Goal: Communication & Community: Answer question/provide support

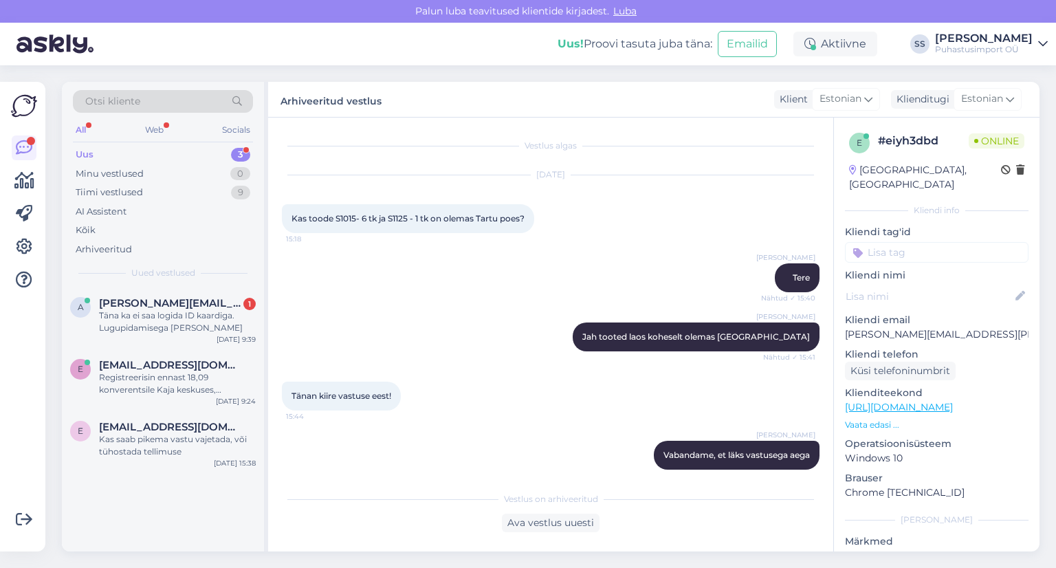
scroll to position [67, 0]
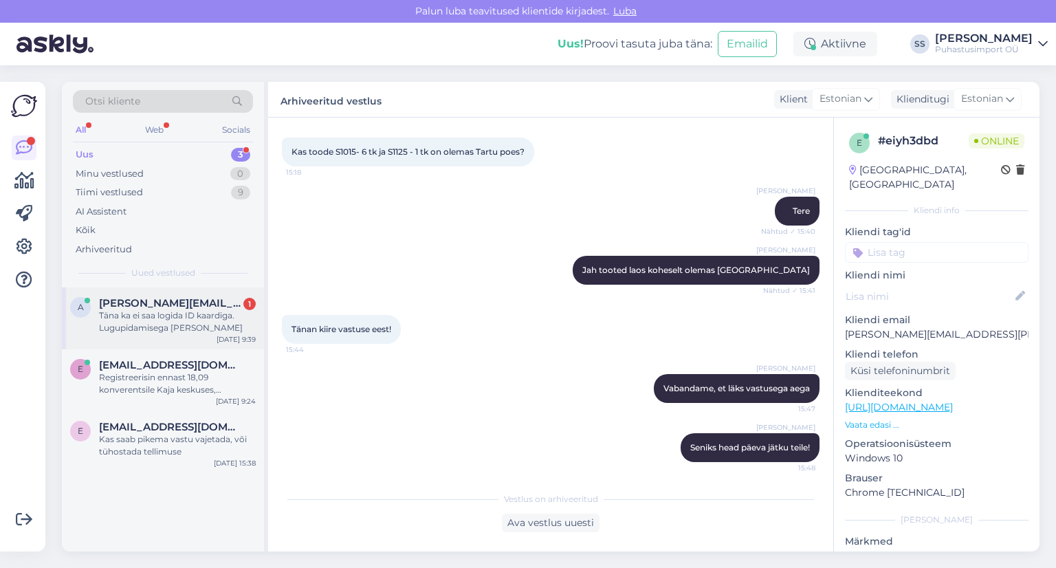
click at [219, 331] on div "Täna ka ei saa logida ID kaardiga. Lugupidamisega [PERSON_NAME]" at bounding box center [177, 321] width 157 height 25
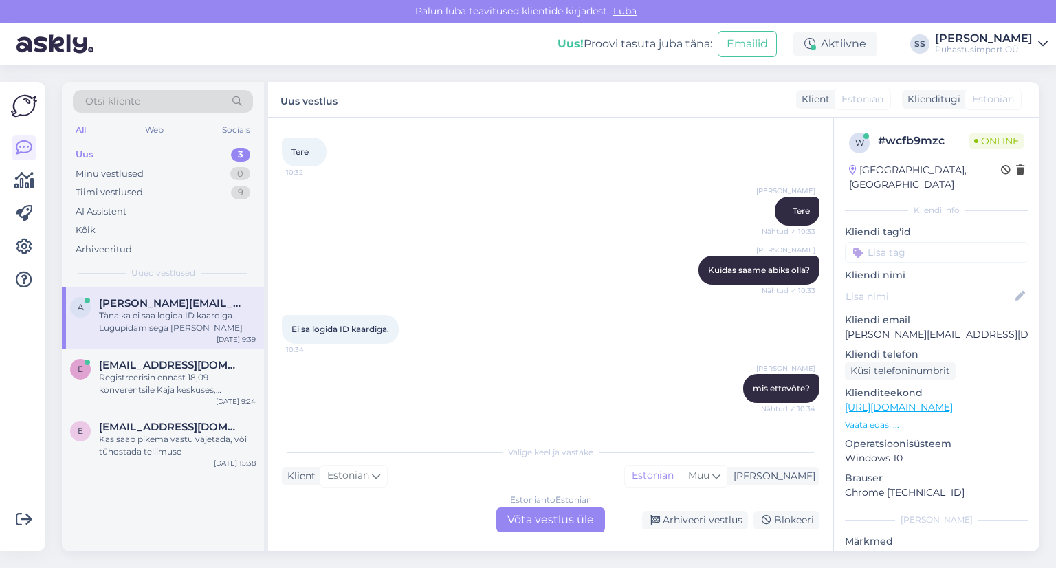
scroll to position [863, 0]
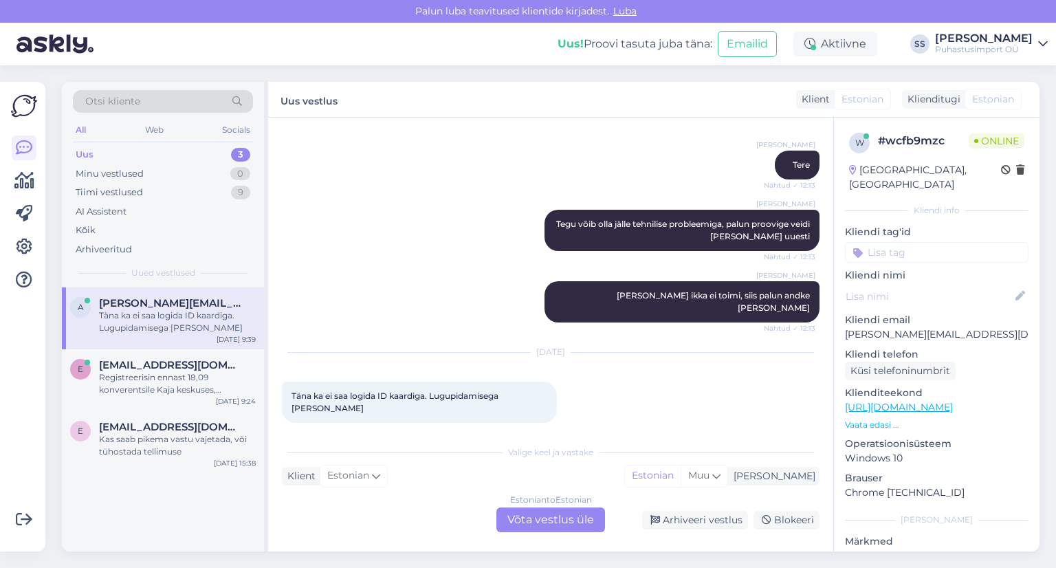
click at [539, 523] on div "Estonian to Estonian Võta vestlus üle" at bounding box center [550, 519] width 109 height 25
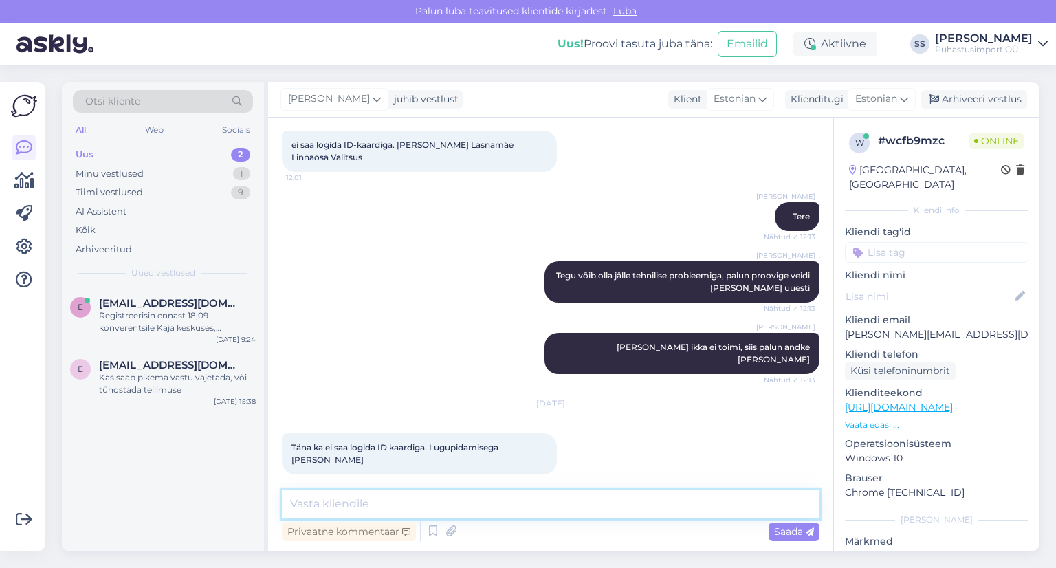
click at [529, 507] on textarea at bounding box center [550, 503] width 537 height 29
type textarea "Kas teil smart id on?"
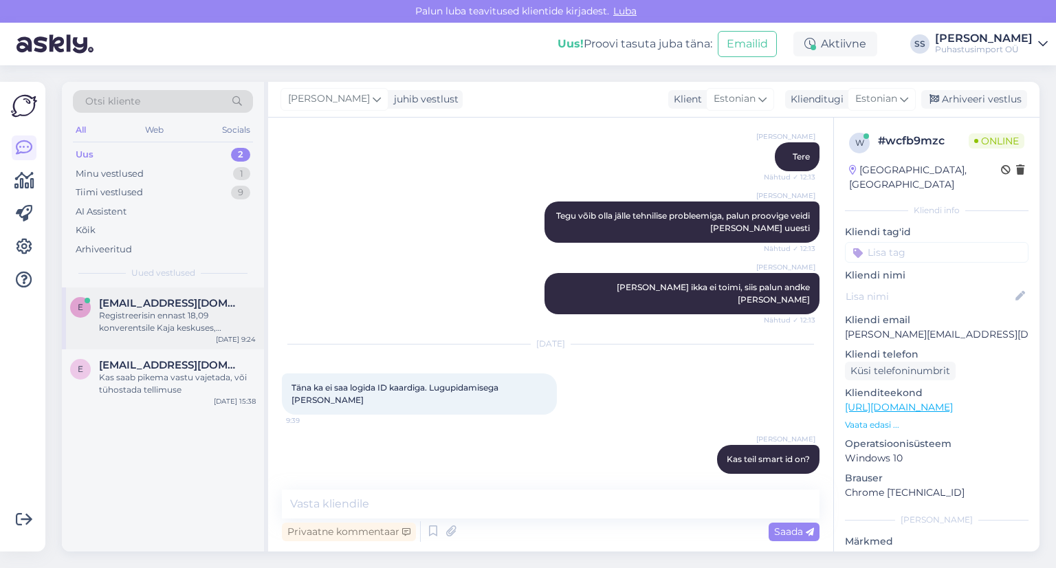
click at [177, 336] on div "e [EMAIL_ADDRESS][DOMAIN_NAME] Registreerisin ennast 18,09 konverentsile Kaja k…" at bounding box center [163, 318] width 202 height 62
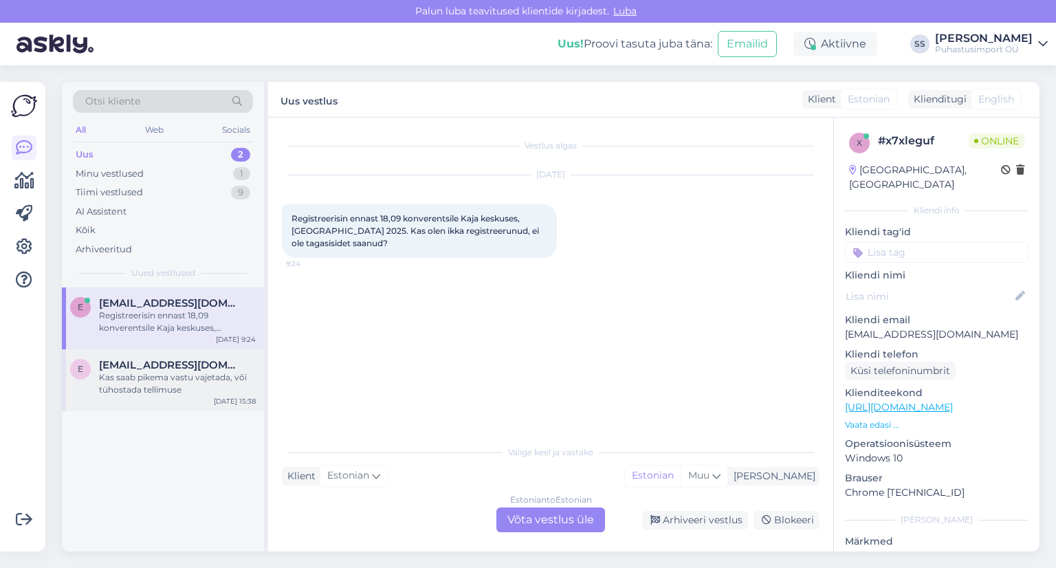
click at [180, 371] on div "Kas saab pikema vastu vajetada, või tühostada tellimuse" at bounding box center [177, 383] width 157 height 25
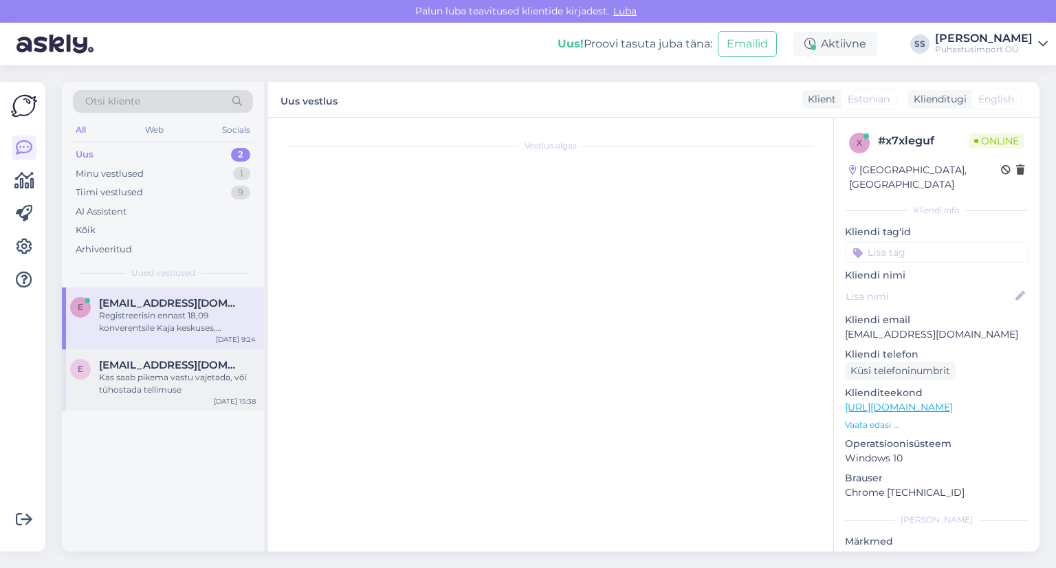
scroll to position [71, 0]
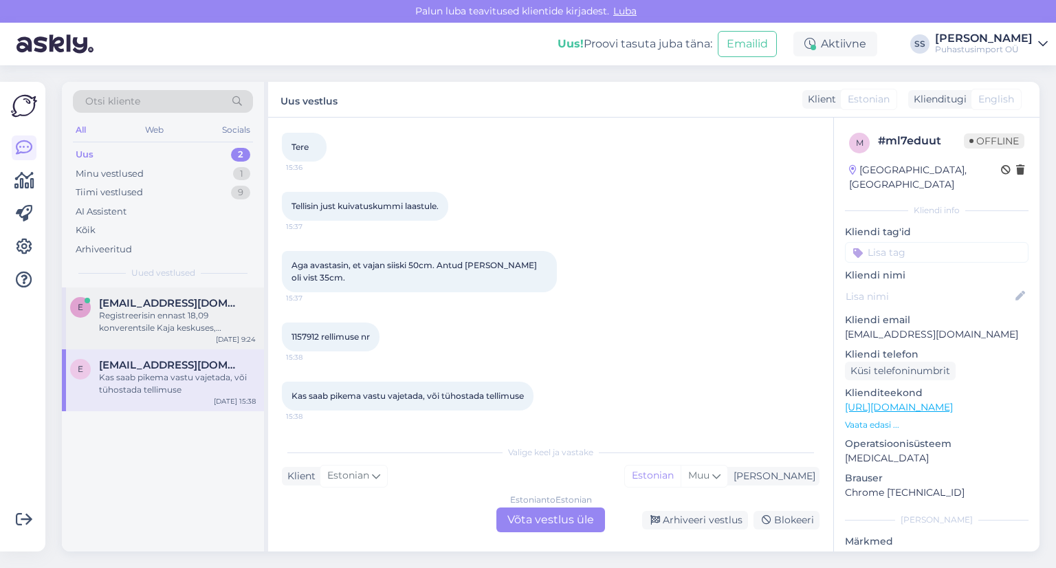
click at [195, 323] on div "Registreerisin ennast 18,09 konverentsile Kaja keskuses, [GEOGRAPHIC_DATA] 2025…" at bounding box center [177, 321] width 157 height 25
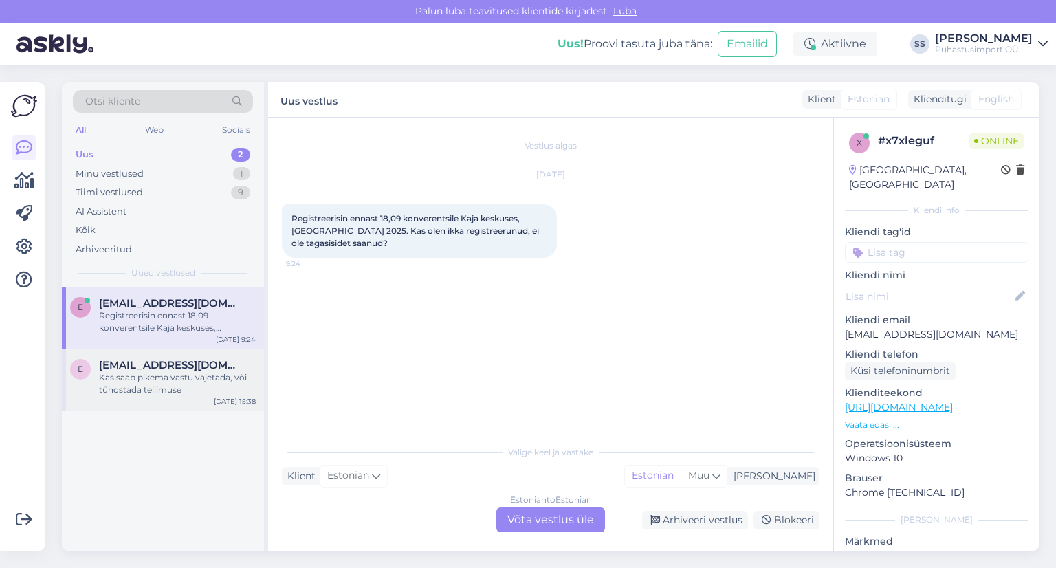
click at [203, 365] on span "[EMAIL_ADDRESS][DOMAIN_NAME]" at bounding box center [170, 365] width 143 height 12
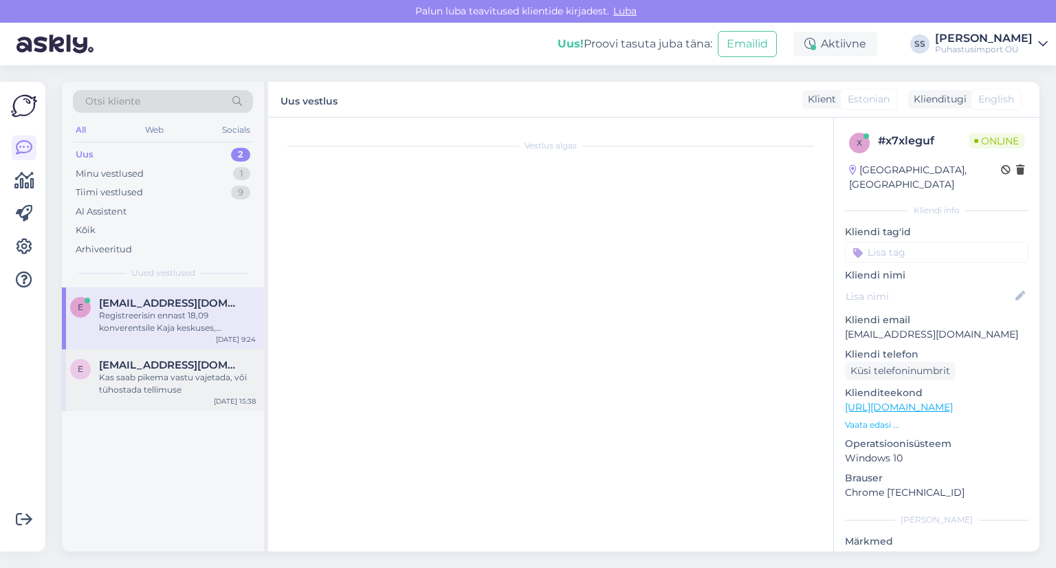
scroll to position [71, 0]
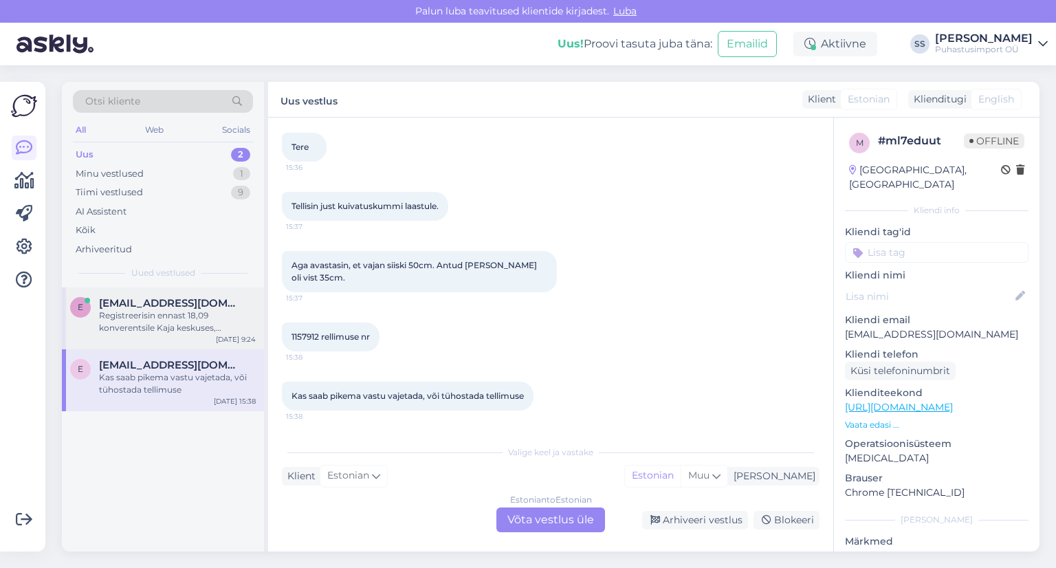
click at [186, 315] on div "Registreerisin ennast 18,09 konverentsile Kaja keskuses, [GEOGRAPHIC_DATA] 2025…" at bounding box center [177, 321] width 157 height 25
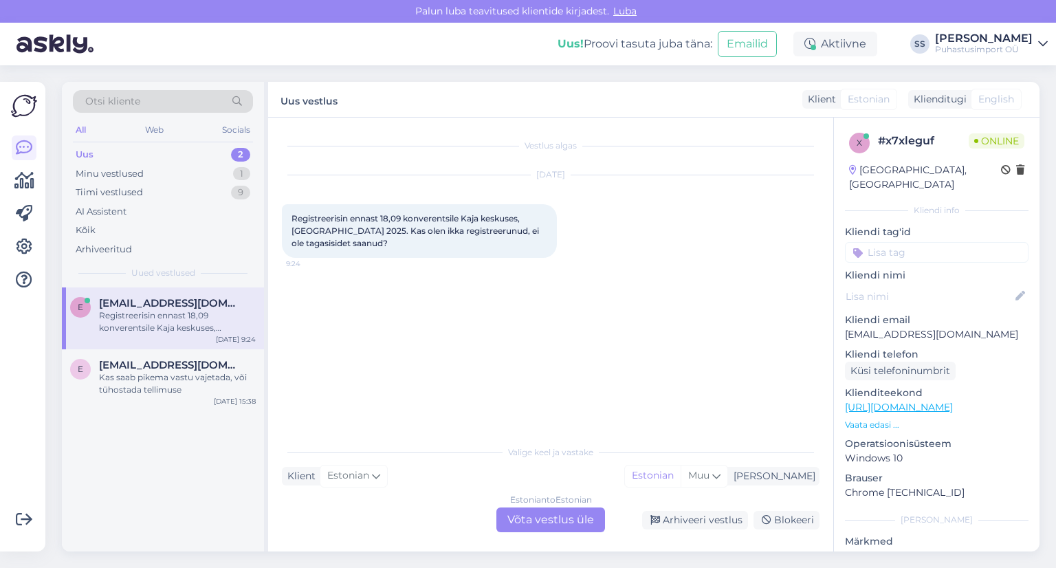
click at [533, 513] on div "Estonian to Estonian Võta vestlus üle" at bounding box center [550, 519] width 109 height 25
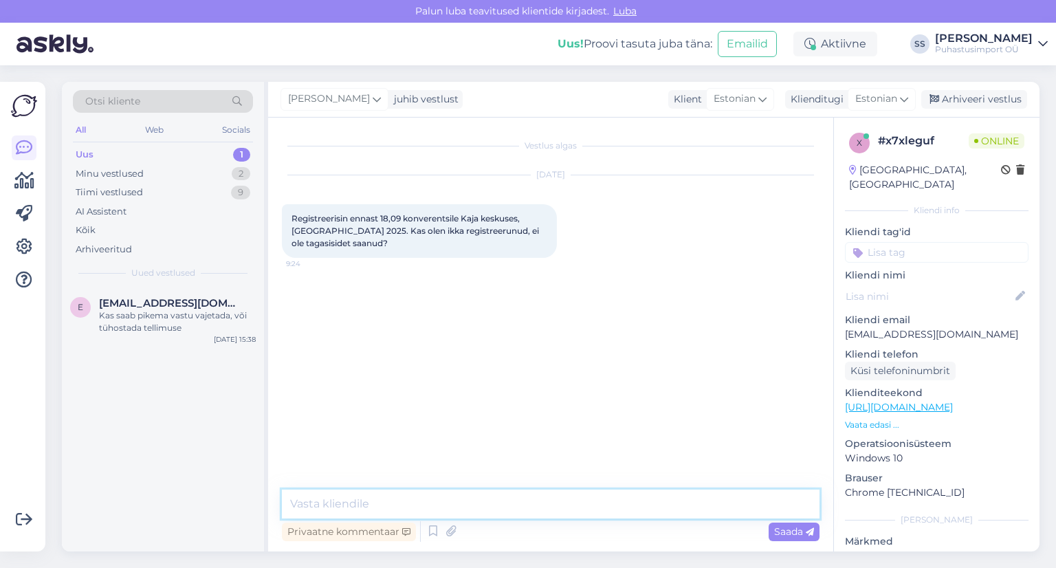
click at [533, 506] on textarea at bounding box center [550, 503] width 537 height 29
type textarea "Tere"
type textarea "millal registreerisite ja mis ettevõtte nimi?"
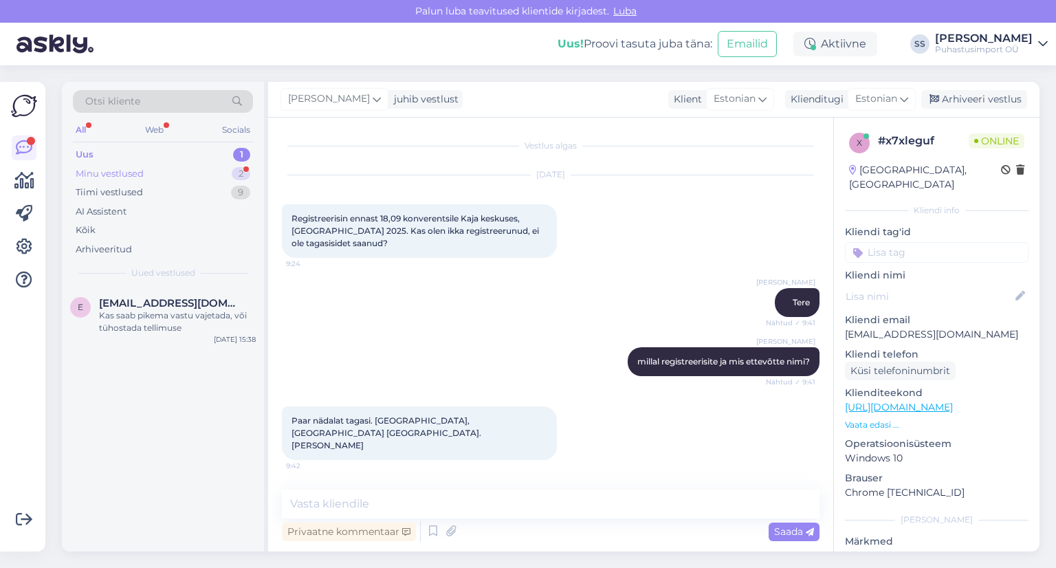
click at [214, 177] on div "Minu vestlused 2" at bounding box center [163, 173] width 180 height 19
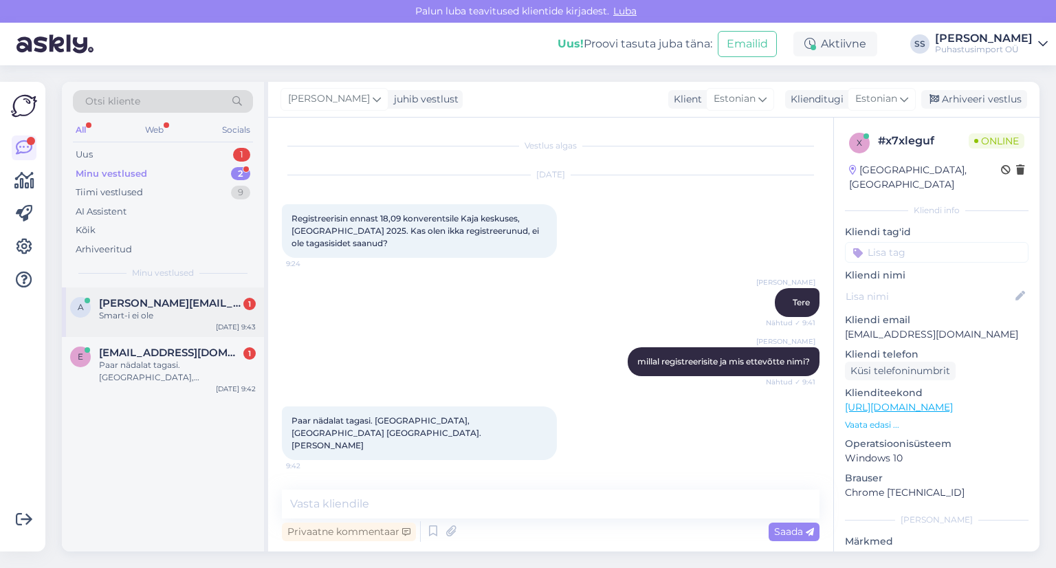
click at [195, 315] on div "Smart-i ei ole" at bounding box center [177, 315] width 157 height 12
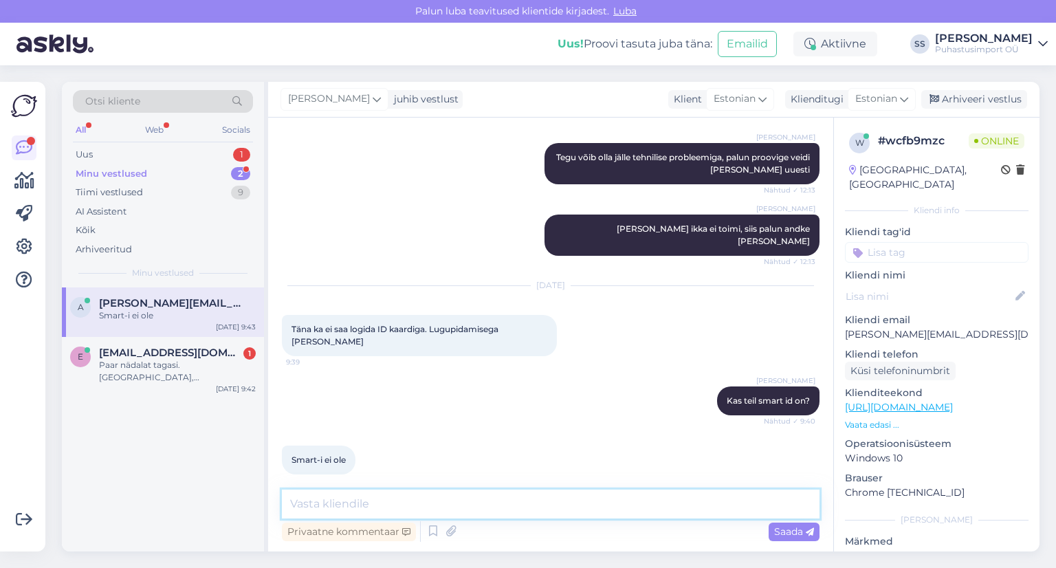
click at [427, 498] on textarea at bounding box center [550, 503] width 537 height 29
click at [171, 370] on div "Paar nädalat tagasi. [GEOGRAPHIC_DATA], [GEOGRAPHIC_DATA] [GEOGRAPHIC_DATA]. [P…" at bounding box center [177, 371] width 157 height 25
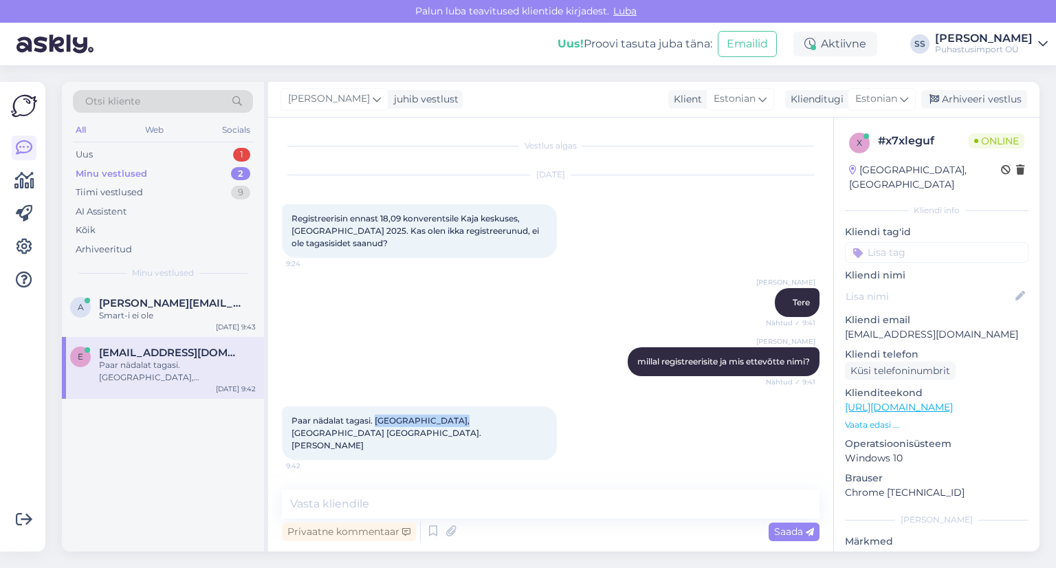
drag, startPoint x: 377, startPoint y: 417, endPoint x: 447, endPoint y: 421, distance: 70.9
click at [447, 421] on span "Paar nädalat tagasi. [GEOGRAPHIC_DATA], [GEOGRAPHIC_DATA] [GEOGRAPHIC_DATA]. [P…" at bounding box center [387, 432] width 192 height 35
click at [430, 499] on textarea at bounding box center [550, 503] width 537 height 29
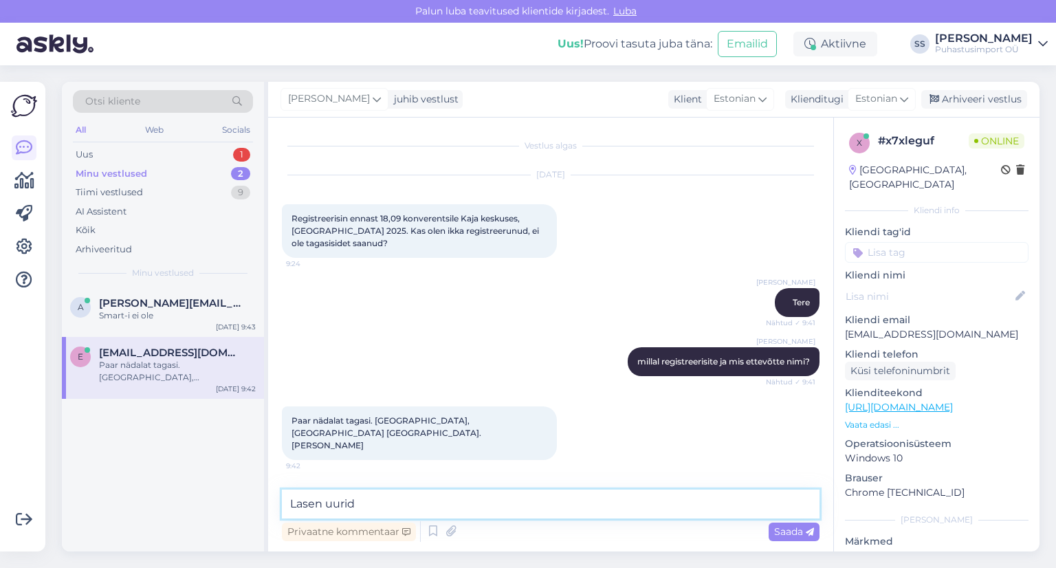
type textarea "Lasen uurida"
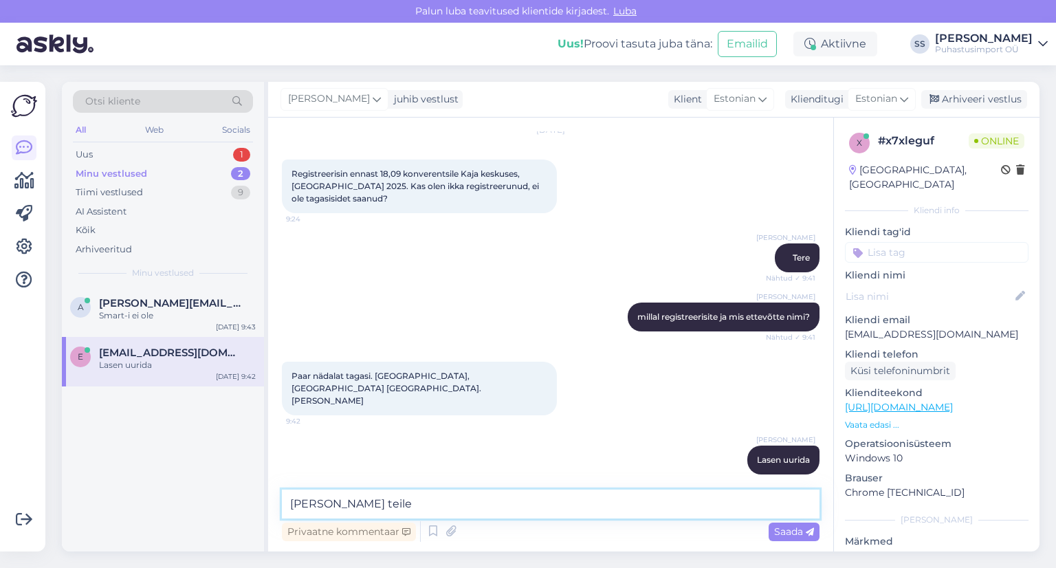
type textarea "[PERSON_NAME] teile!"
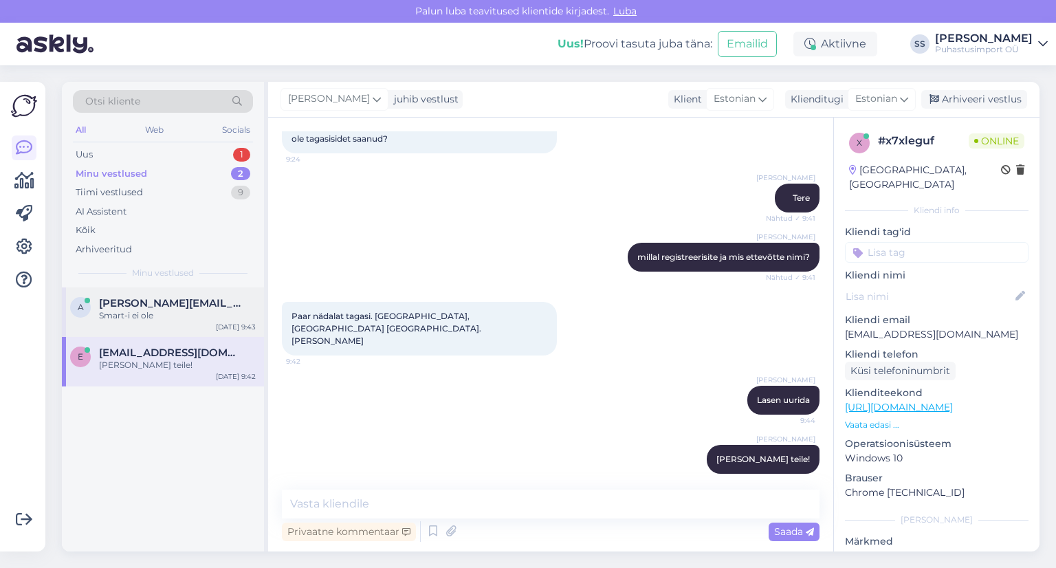
click at [182, 301] on span "[PERSON_NAME][EMAIL_ADDRESS][DOMAIN_NAME]" at bounding box center [170, 303] width 143 height 12
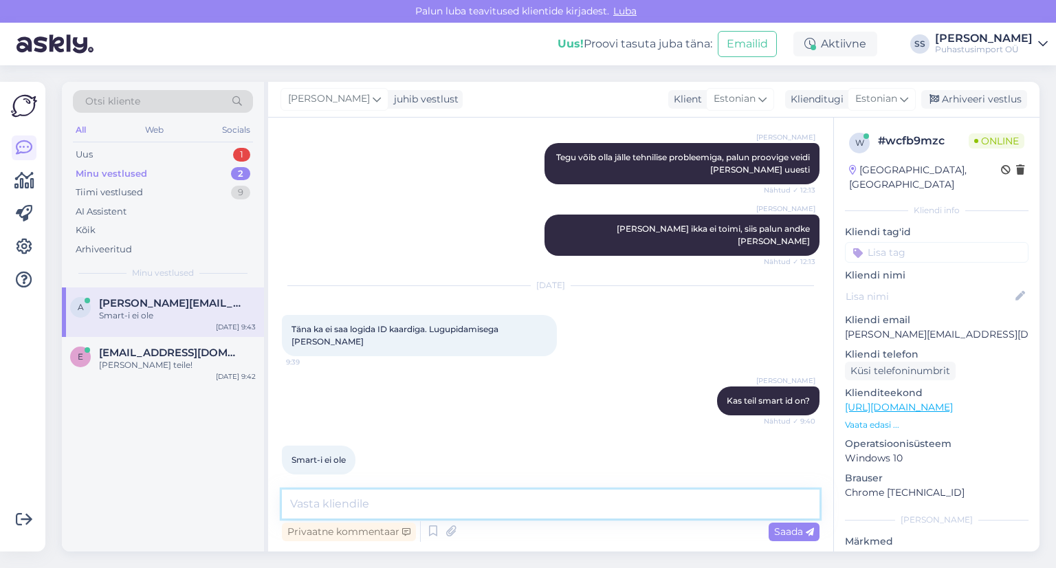
click at [528, 502] on textarea at bounding box center [550, 503] width 537 height 29
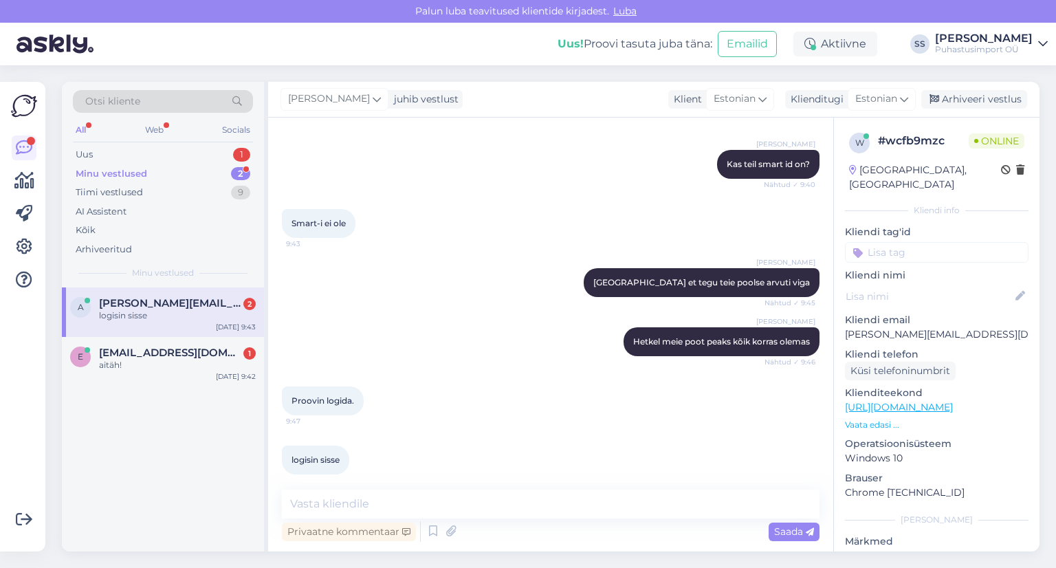
click at [152, 307] on span "[PERSON_NAME][EMAIL_ADDRESS][DOMAIN_NAME]" at bounding box center [170, 303] width 143 height 12
click at [366, 494] on textarea at bounding box center [550, 503] width 537 height 29
type textarea "Hösti!"
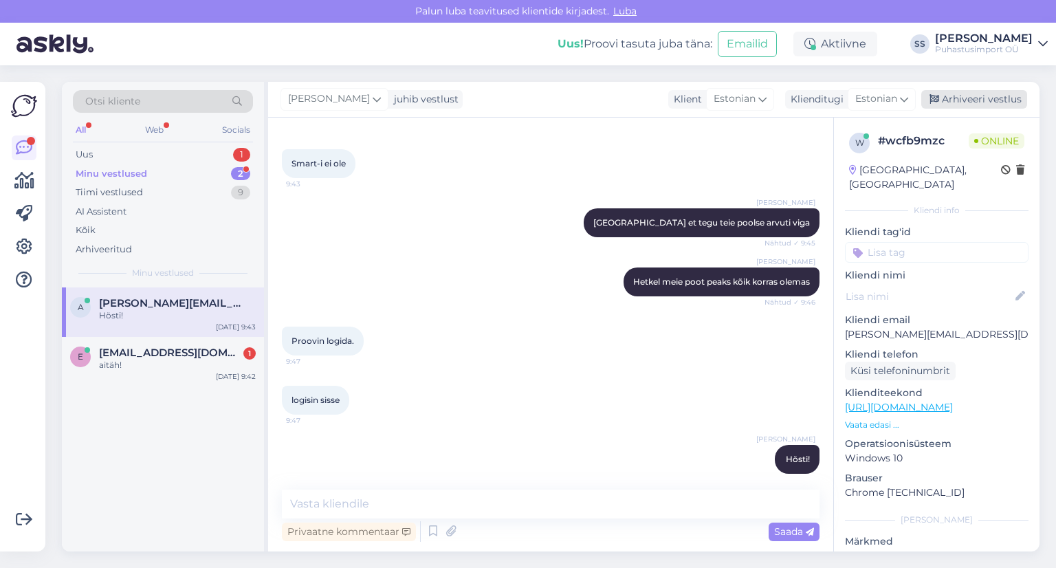
click at [949, 90] on div "Arhiveeri vestlus" at bounding box center [974, 99] width 106 height 19
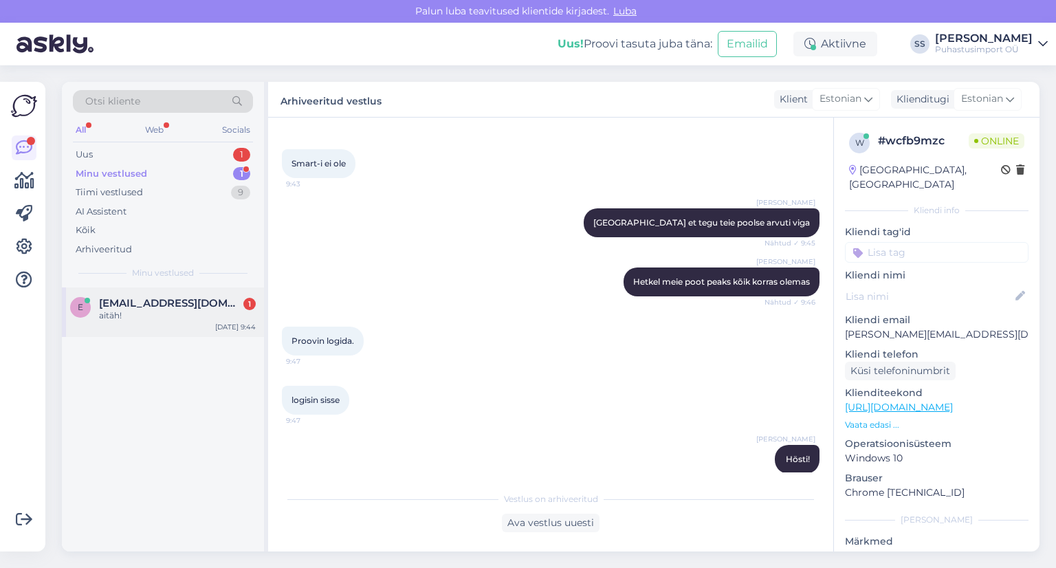
click at [210, 328] on div "e [EMAIL_ADDRESS][DOMAIN_NAME] 1 aitäh! [DATE] 9:44" at bounding box center [163, 311] width 202 height 49
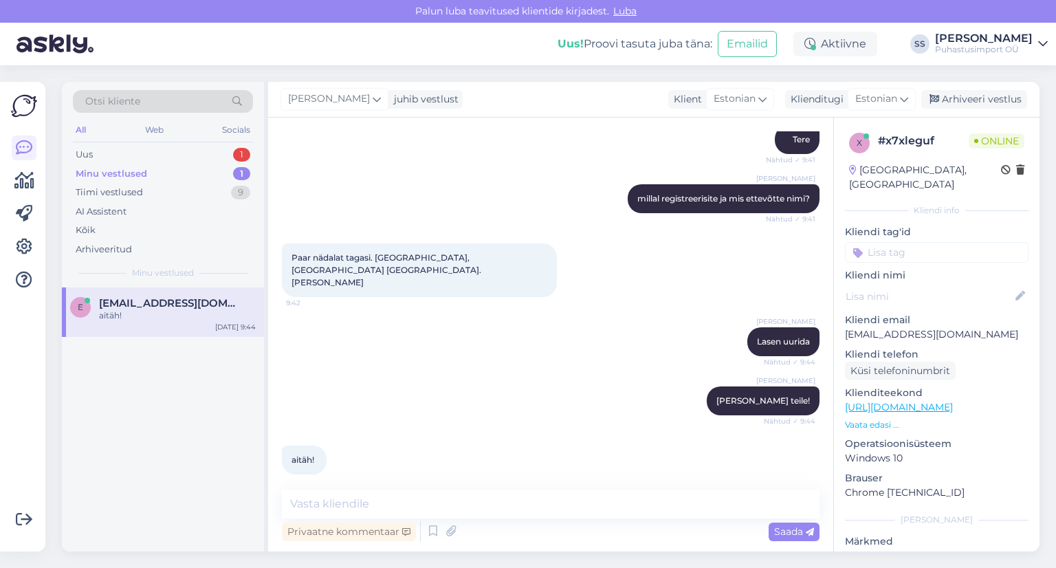
click at [239, 176] on div "1" at bounding box center [241, 174] width 17 height 14
click at [227, 160] on div "Uus 1" at bounding box center [163, 154] width 180 height 19
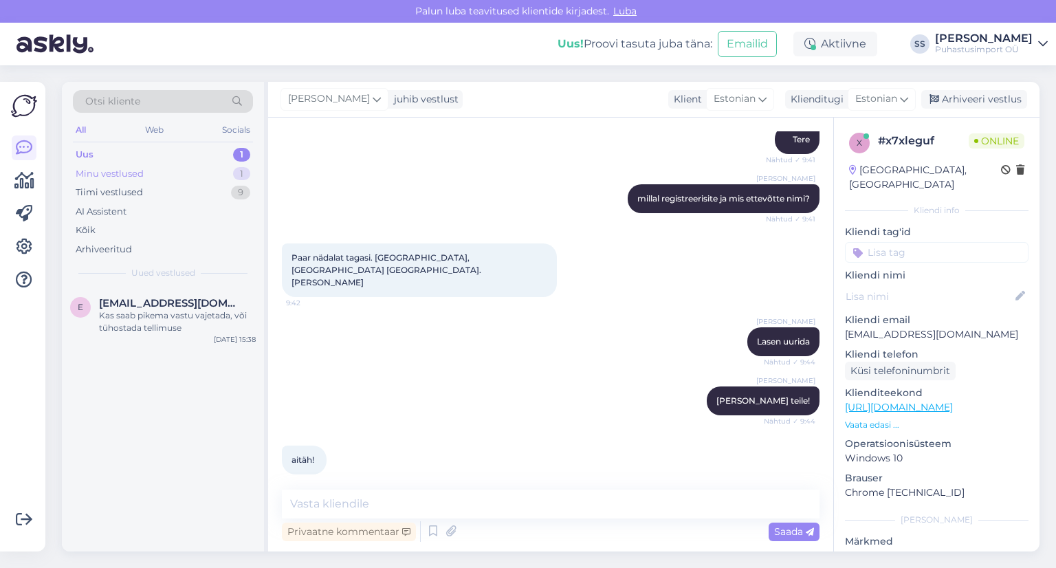
click at [228, 176] on div "Minu vestlused 1" at bounding box center [163, 173] width 180 height 19
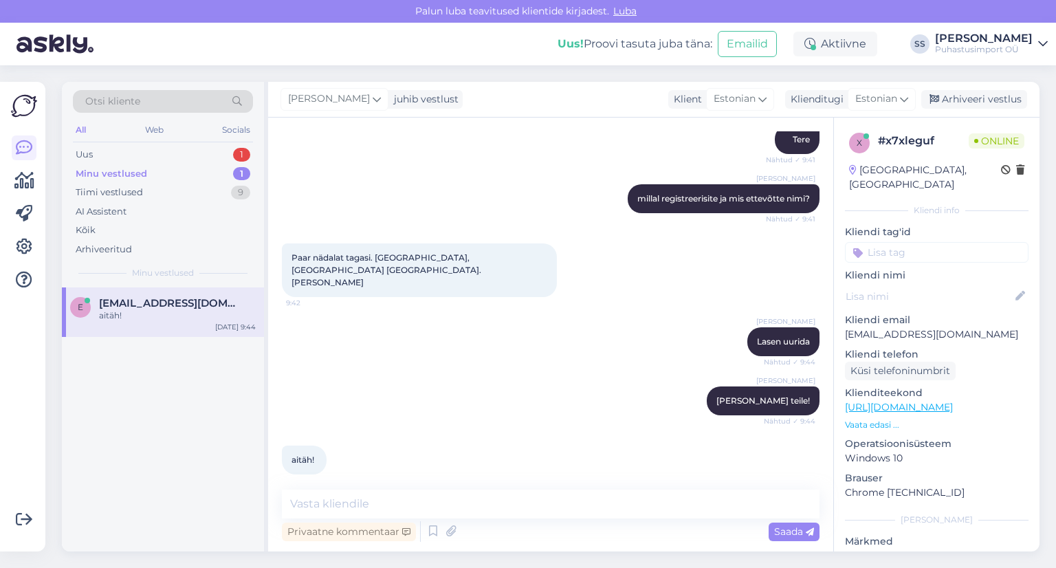
click at [210, 297] on span "[EMAIL_ADDRESS][DOMAIN_NAME]" at bounding box center [170, 303] width 143 height 12
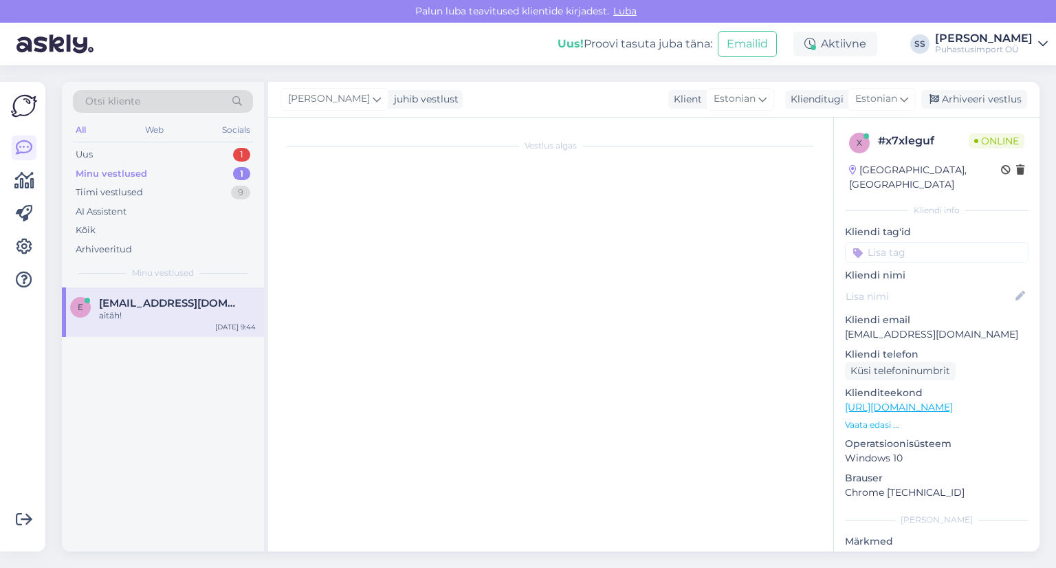
scroll to position [0, 0]
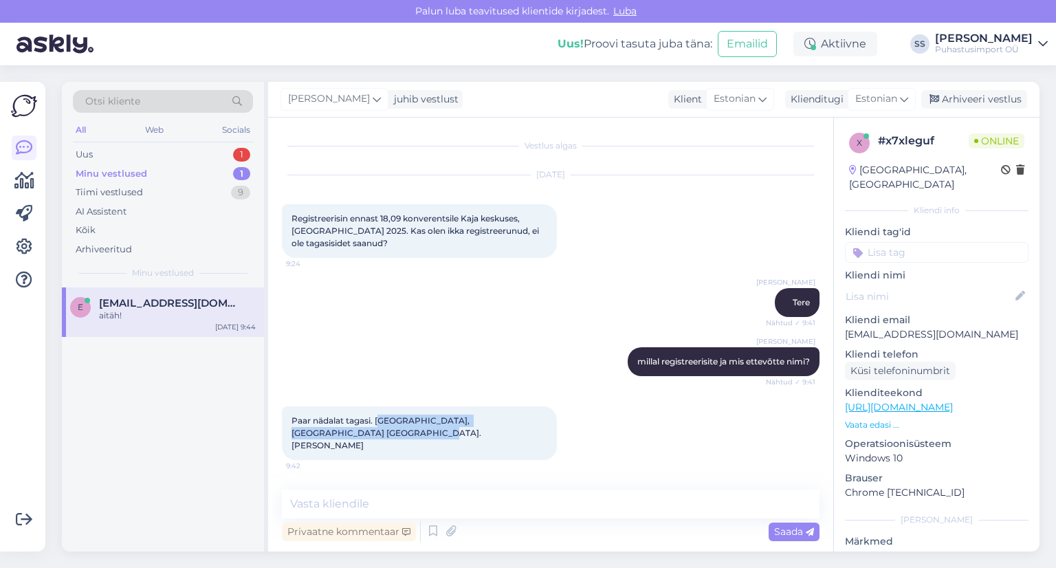
drag, startPoint x: 379, startPoint y: 421, endPoint x: 528, endPoint y: 442, distance: 150.0
click at [528, 442] on div "Paar nädalat tagasi. [GEOGRAPHIC_DATA], [GEOGRAPHIC_DATA] [GEOGRAPHIC_DATA]. [P…" at bounding box center [419, 433] width 275 height 54
copy span "[PERSON_NAME], [GEOGRAPHIC_DATA] [GEOGRAPHIC_DATA]. [PERSON_NAME]"
click at [218, 145] on div "Uus 1" at bounding box center [163, 154] width 180 height 19
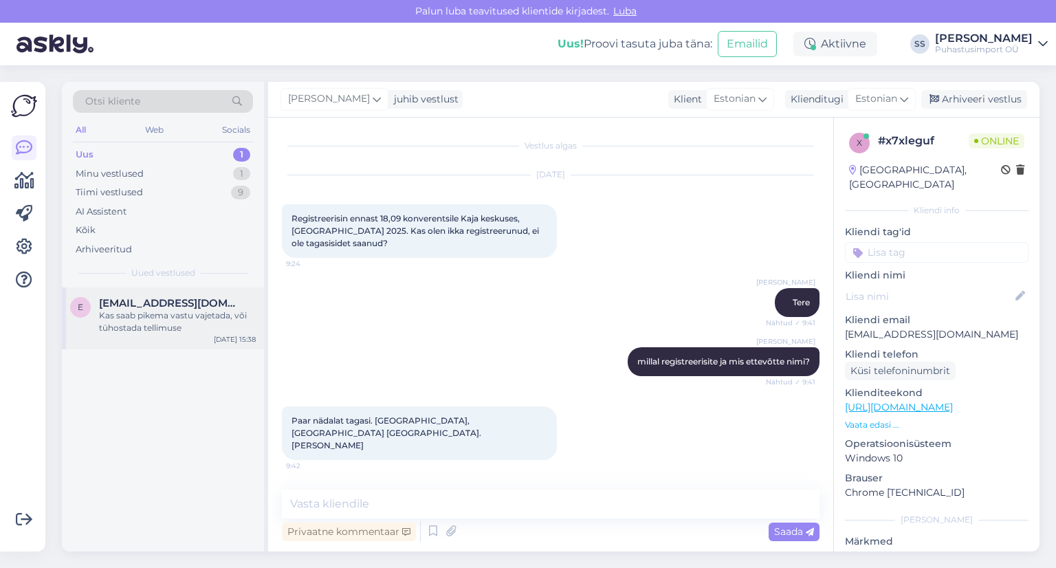
click at [204, 295] on div "E [EMAIL_ADDRESS][DOMAIN_NAME] Kas saab pikema vastu vajetada, või tühostada te…" at bounding box center [163, 318] width 202 height 62
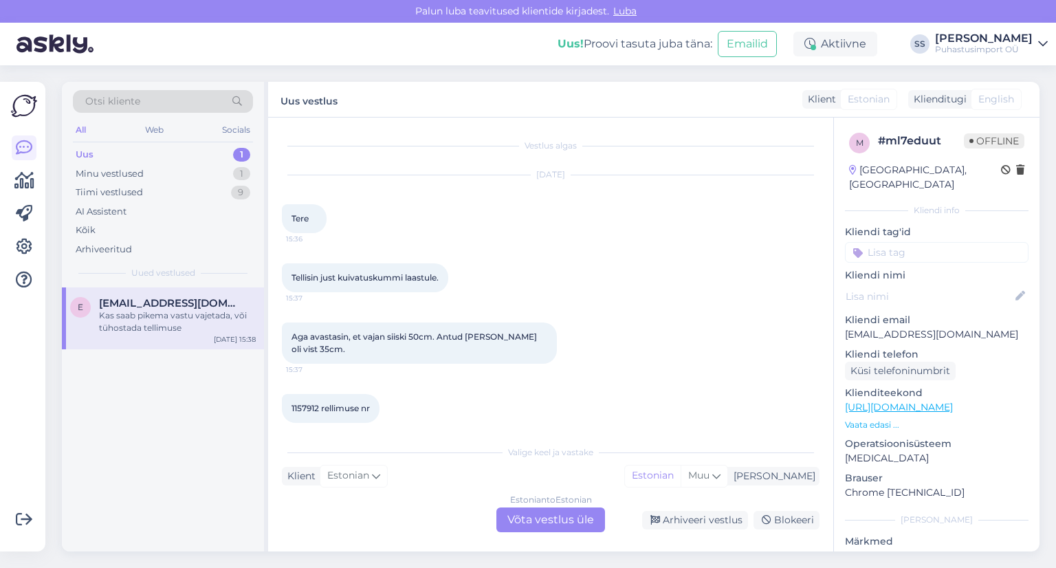
scroll to position [71, 0]
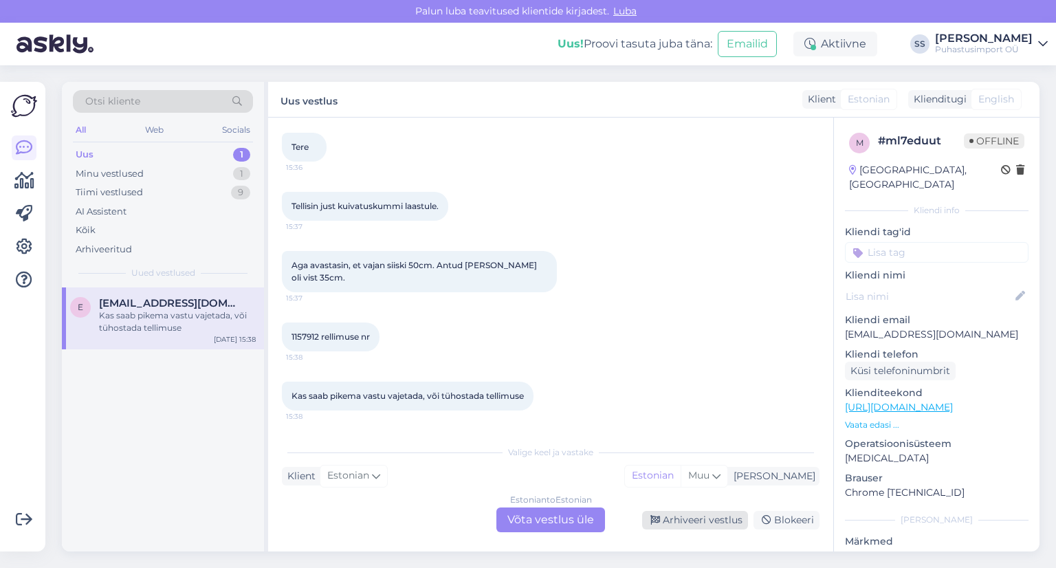
click at [731, 528] on div "Arhiveeri vestlus" at bounding box center [695, 520] width 106 height 19
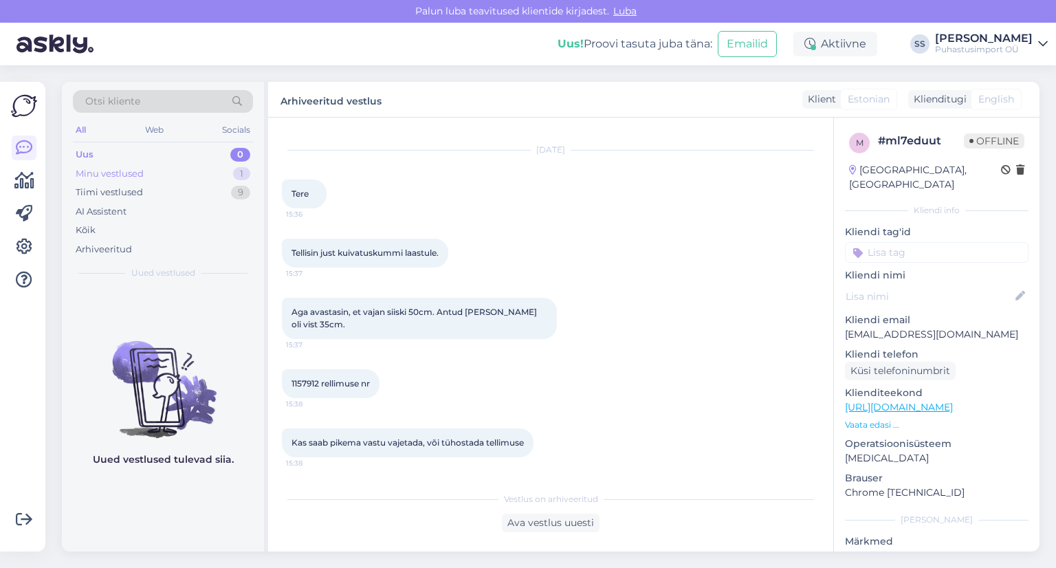
click at [222, 171] on div "Minu vestlused 1" at bounding box center [163, 173] width 180 height 19
